Goal: Information Seeking & Learning: Understand process/instructions

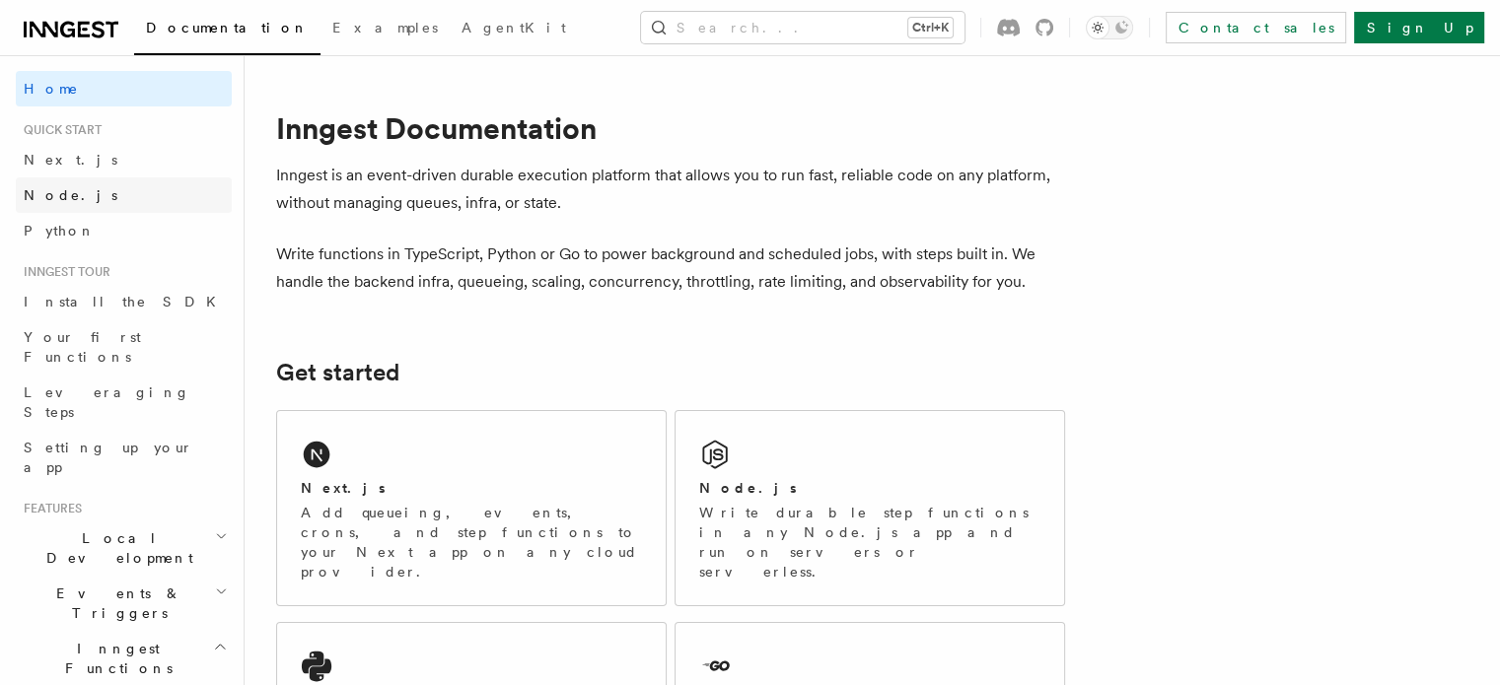
click at [48, 202] on span "Node.js" at bounding box center [71, 195] width 94 height 16
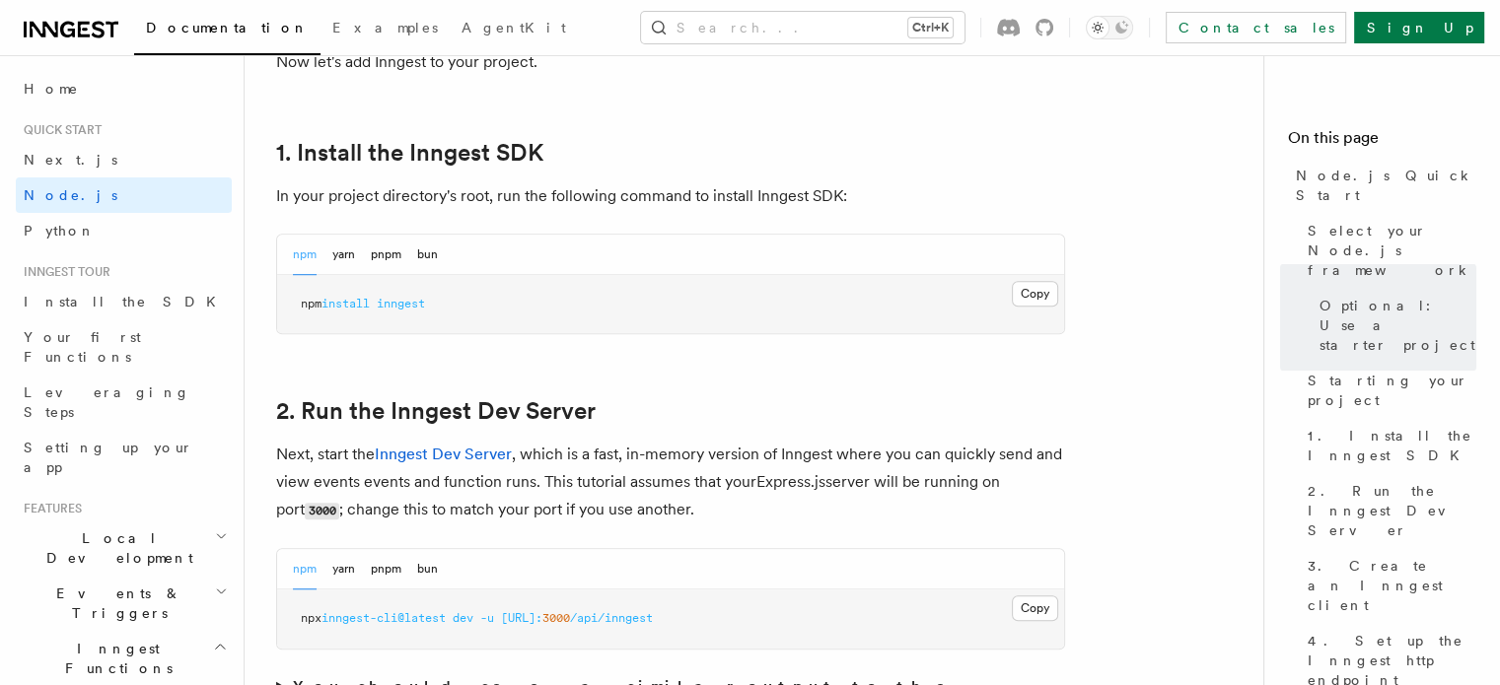
scroll to position [1224, 0]
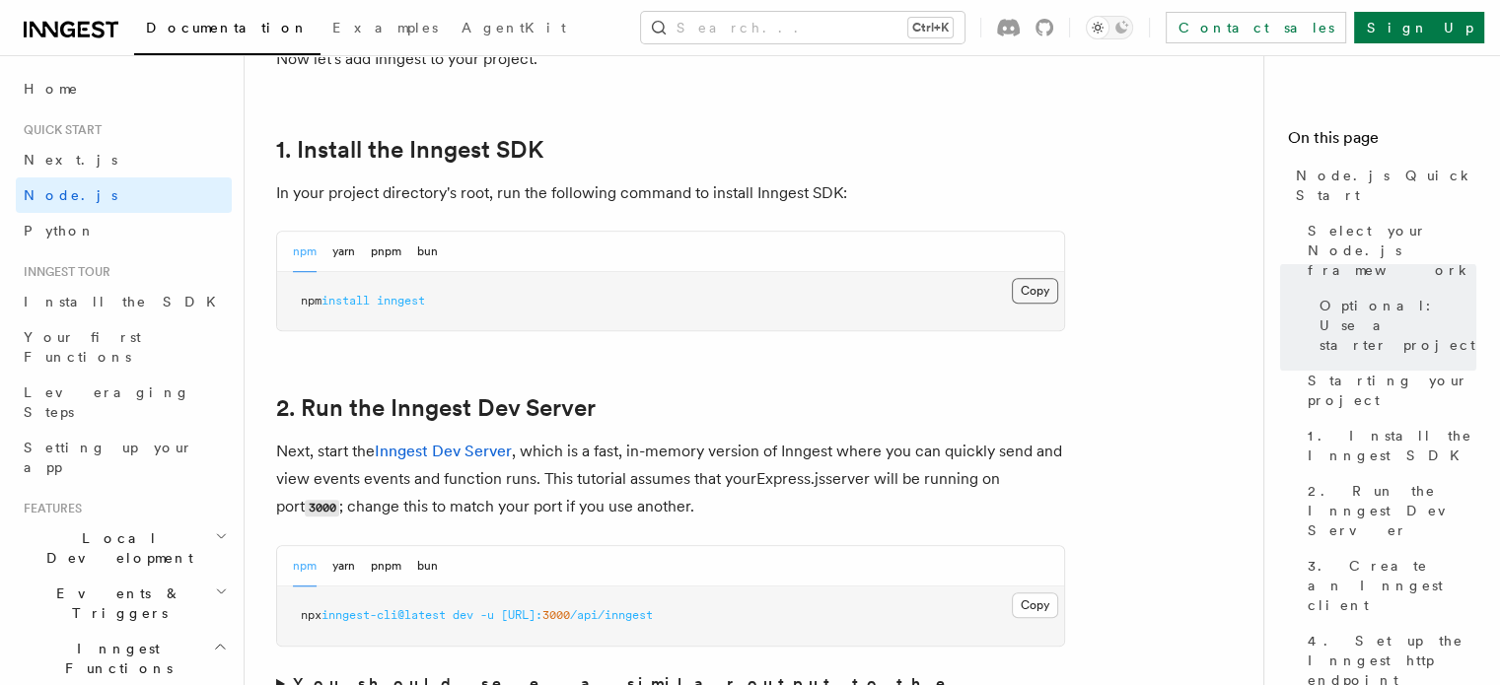
click at [1048, 291] on button "Copy Copied" at bounding box center [1035, 291] width 46 height 26
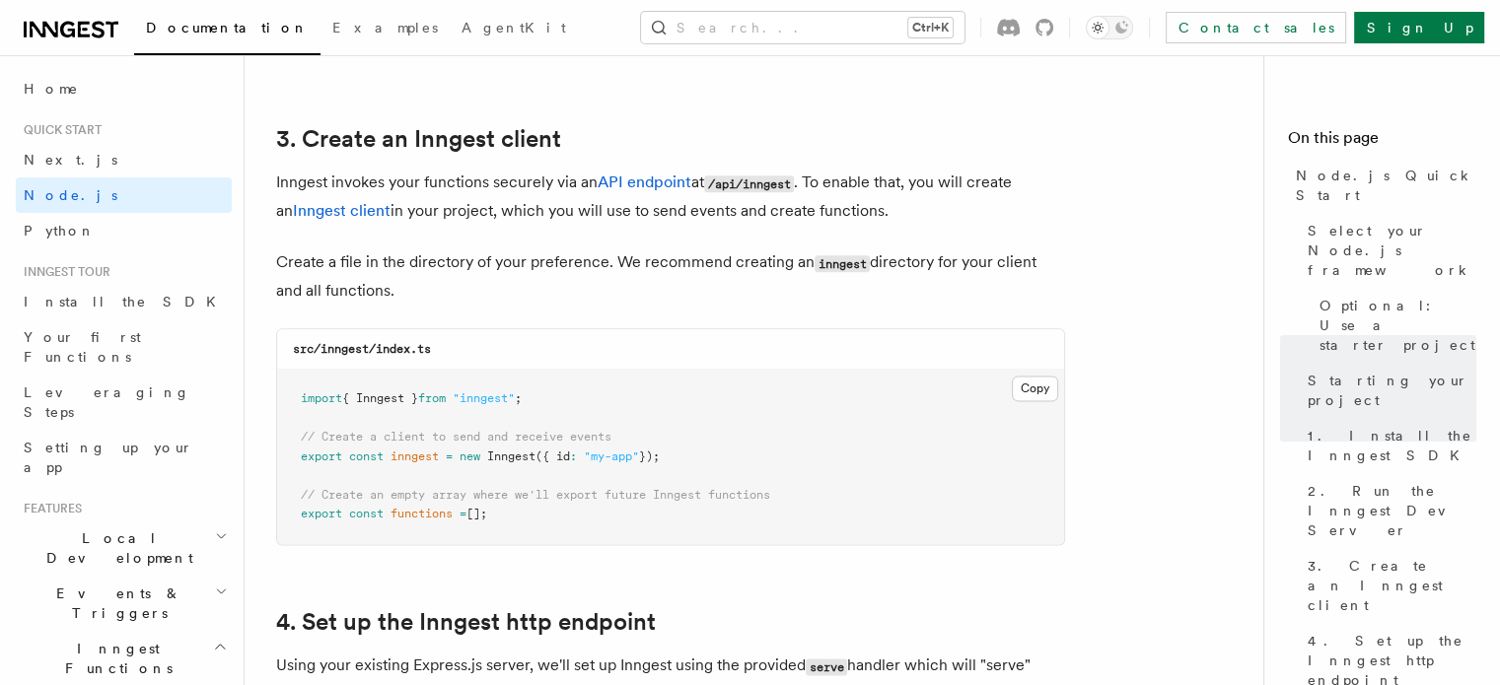
scroll to position [2469, 0]
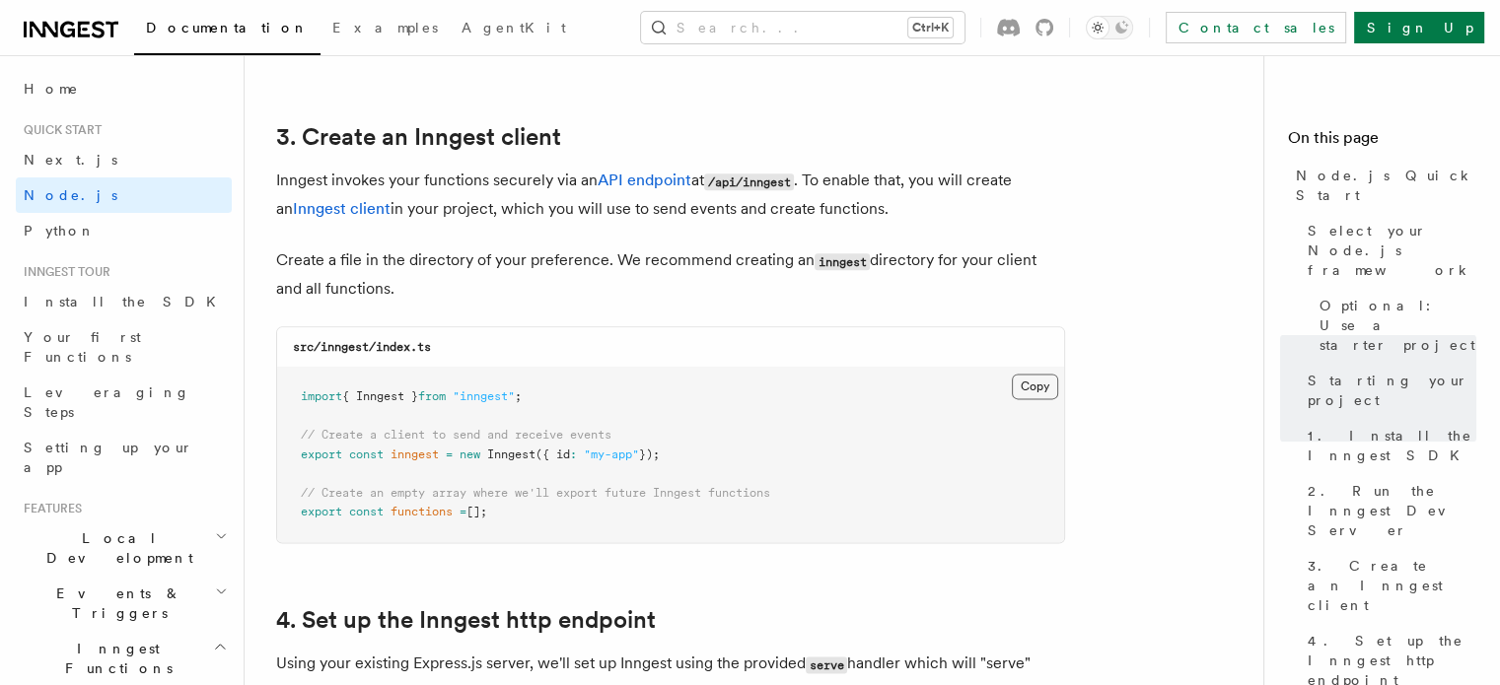
click at [1040, 390] on button "Copy Copied" at bounding box center [1035, 387] width 46 height 26
click at [1014, 378] on button "Copy Copied" at bounding box center [1035, 387] width 46 height 26
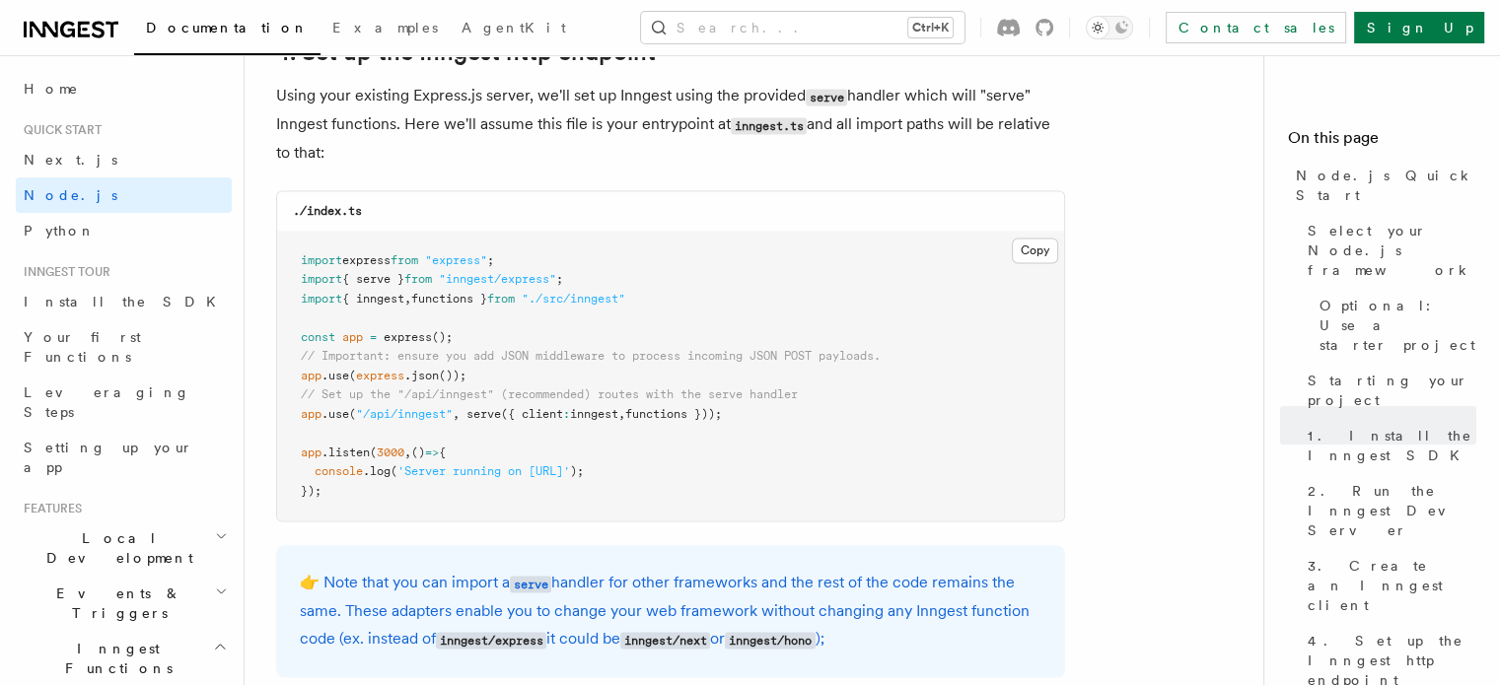
scroll to position [2921, 0]
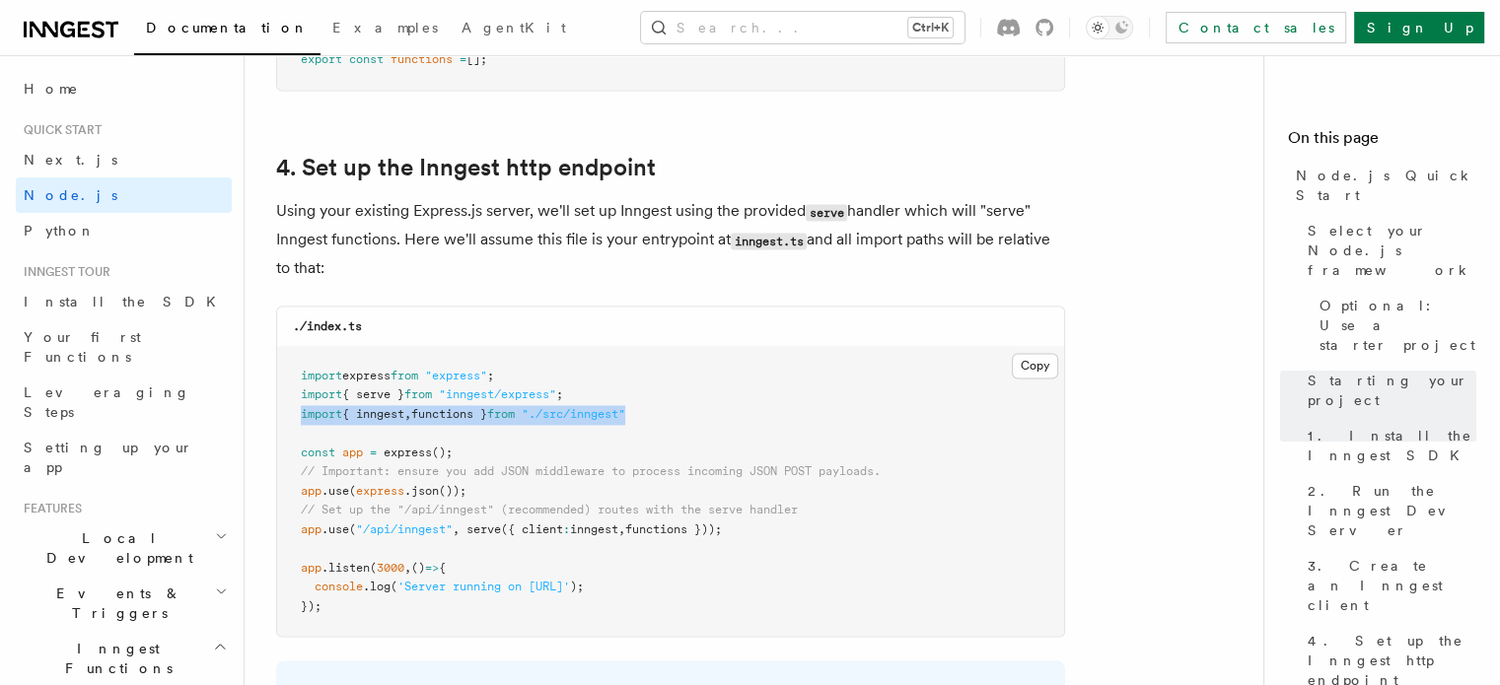
drag, startPoint x: 672, startPoint y: 415, endPoint x: 295, endPoint y: 415, distance: 377.6
click at [295, 415] on pre "import express from "express" ; import { serve } from "inngest/express" ; impor…" at bounding box center [670, 492] width 787 height 290
copy span "import { inngest , functions } from "./src/inngest""
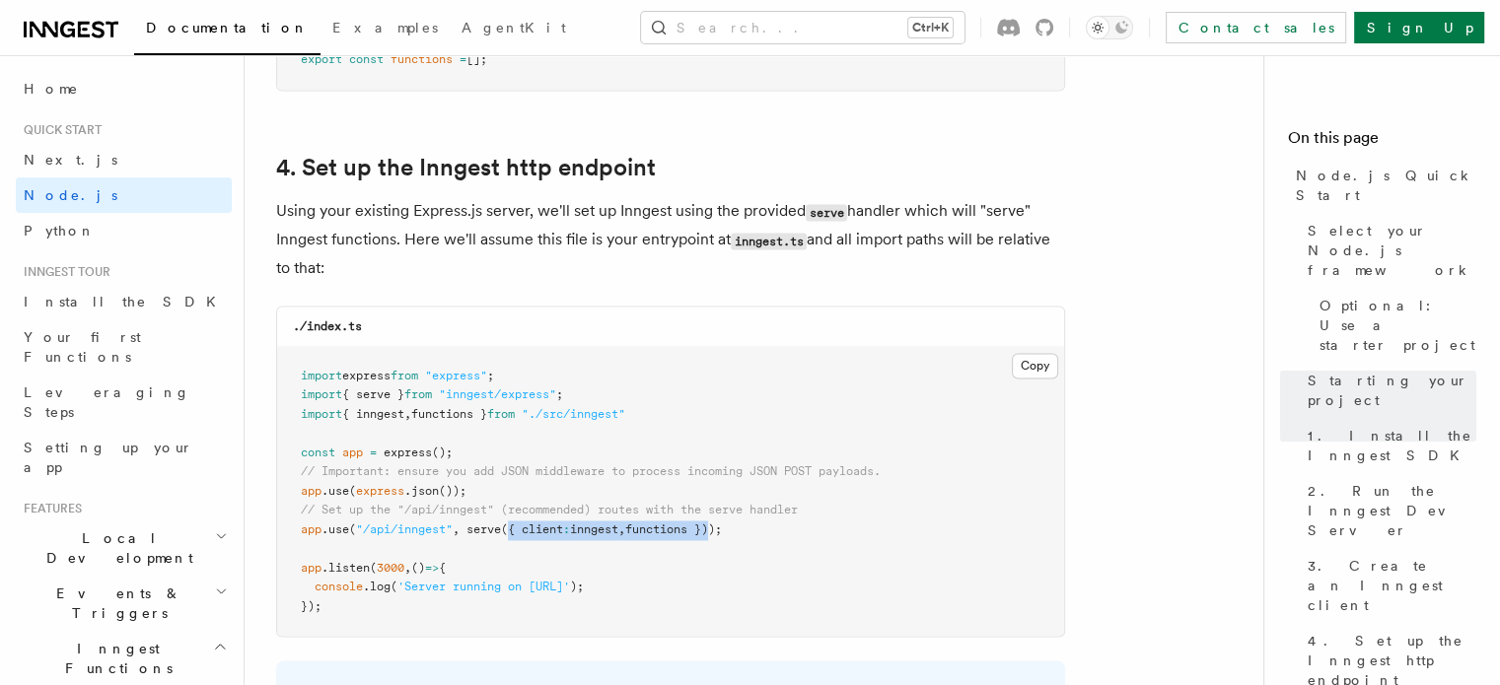
drag, startPoint x: 511, startPoint y: 526, endPoint x: 730, endPoint y: 527, distance: 218.9
click at [722, 527] on span "app .use ( "/api/inngest" , serve ({ client : inngest , functions }));" at bounding box center [511, 530] width 421 height 14
copy span "{ client : inngest , functions }"
click at [501, 528] on span "serve" at bounding box center [483, 530] width 35 height 14
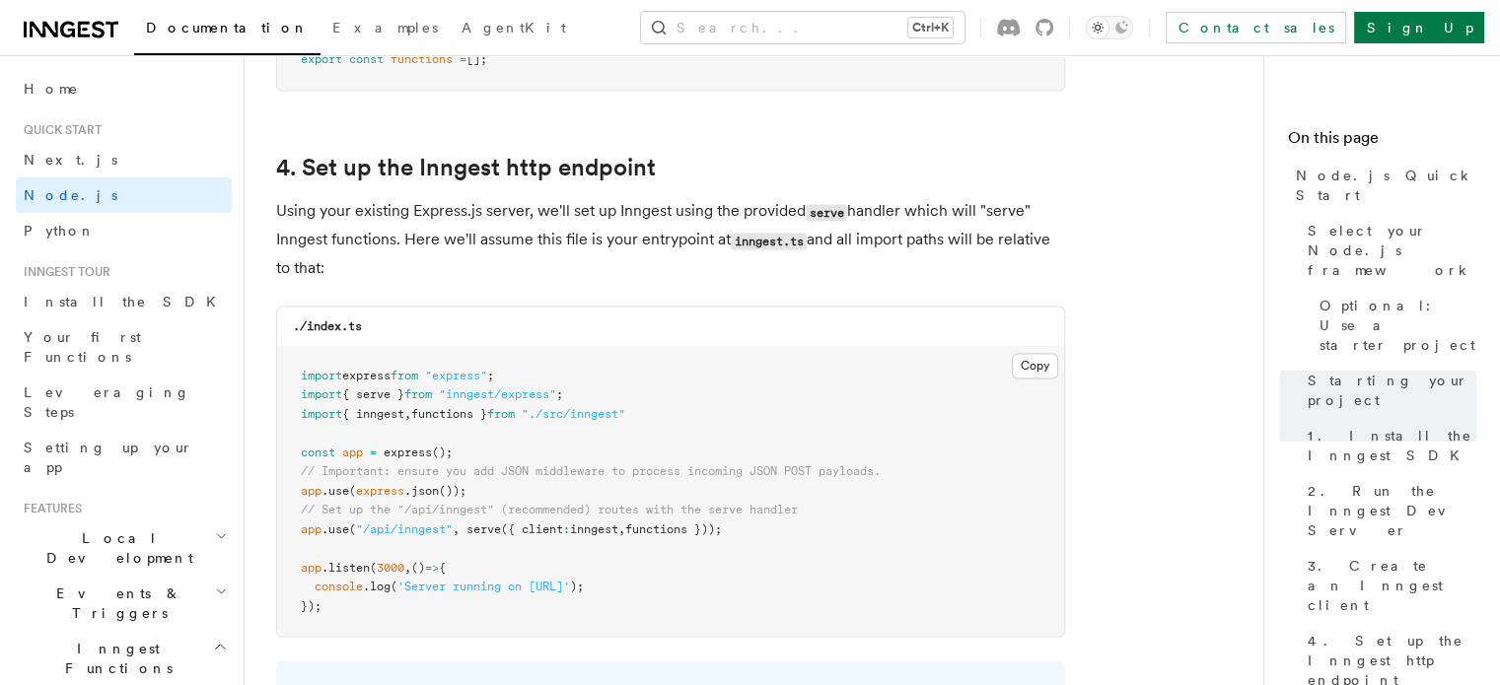
click at [489, 531] on span "serve" at bounding box center [483, 530] width 35 height 14
copy span "serve"
drag, startPoint x: 626, startPoint y: 396, endPoint x: 292, endPoint y: 392, distance: 334.2
click at [292, 392] on pre "import express from "express" ; import { serve } from "inngest/express" ; impor…" at bounding box center [670, 492] width 787 height 290
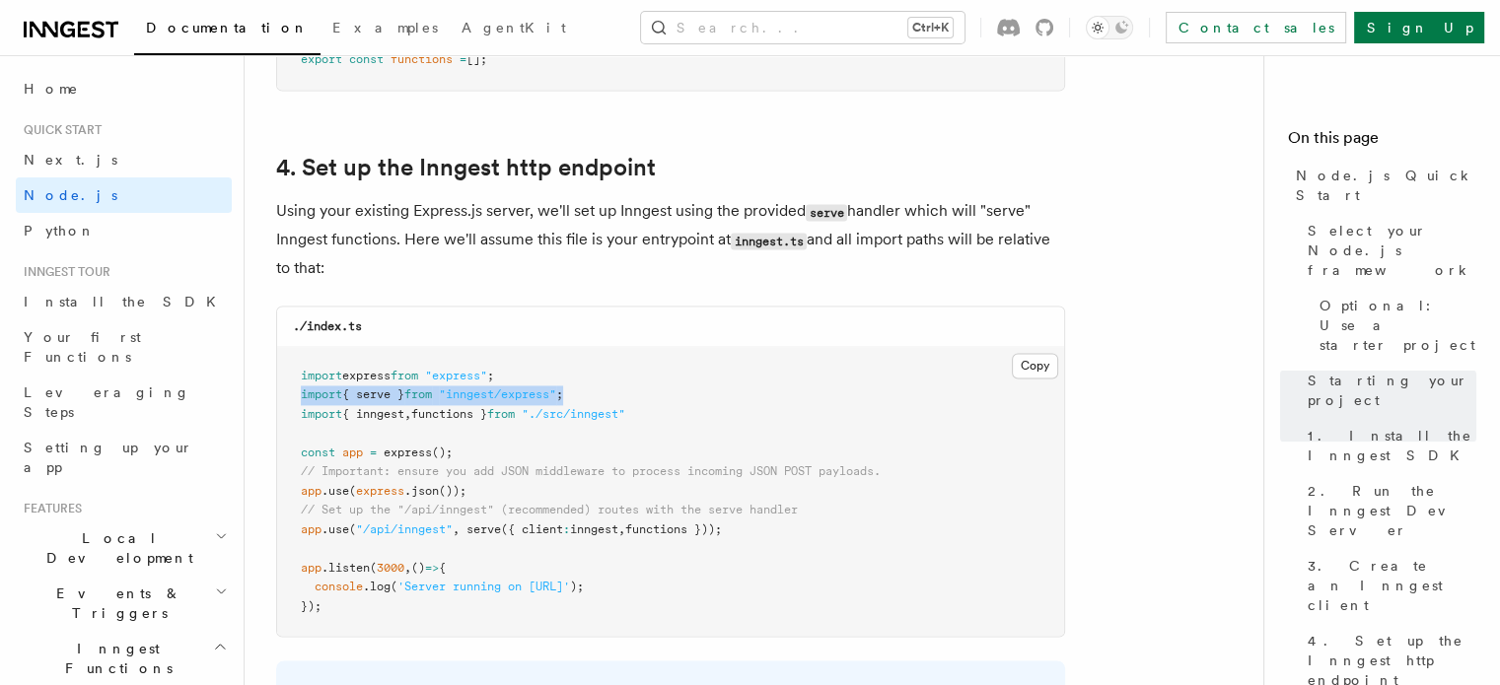
copy span "import { serve } from "inngest/express" ;"
